Goal: Transaction & Acquisition: Purchase product/service

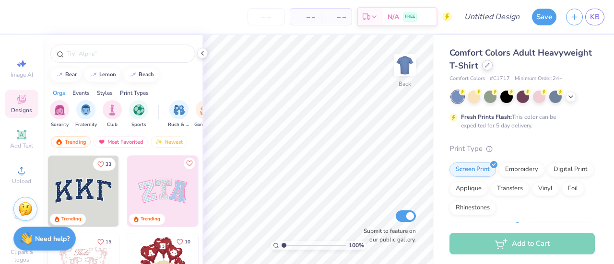
click at [492, 69] on div at bounding box center [487, 65] width 11 height 11
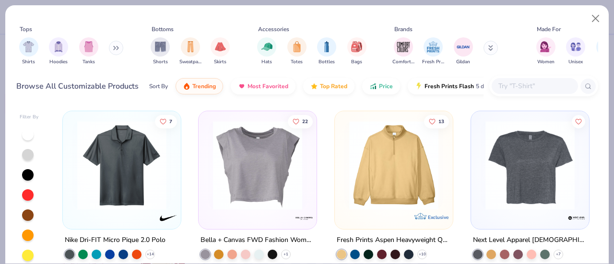
click at [115, 47] on icon at bounding box center [116, 48] width 6 height 5
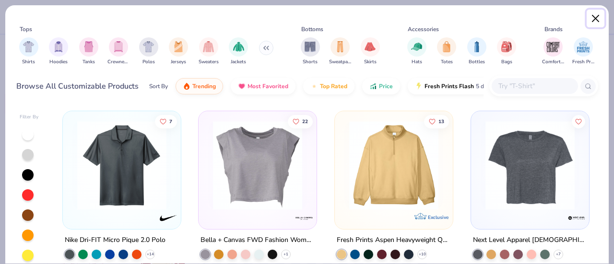
click at [590, 24] on button "Close" at bounding box center [595, 19] width 18 height 18
